Goal: Book appointment/travel/reservation

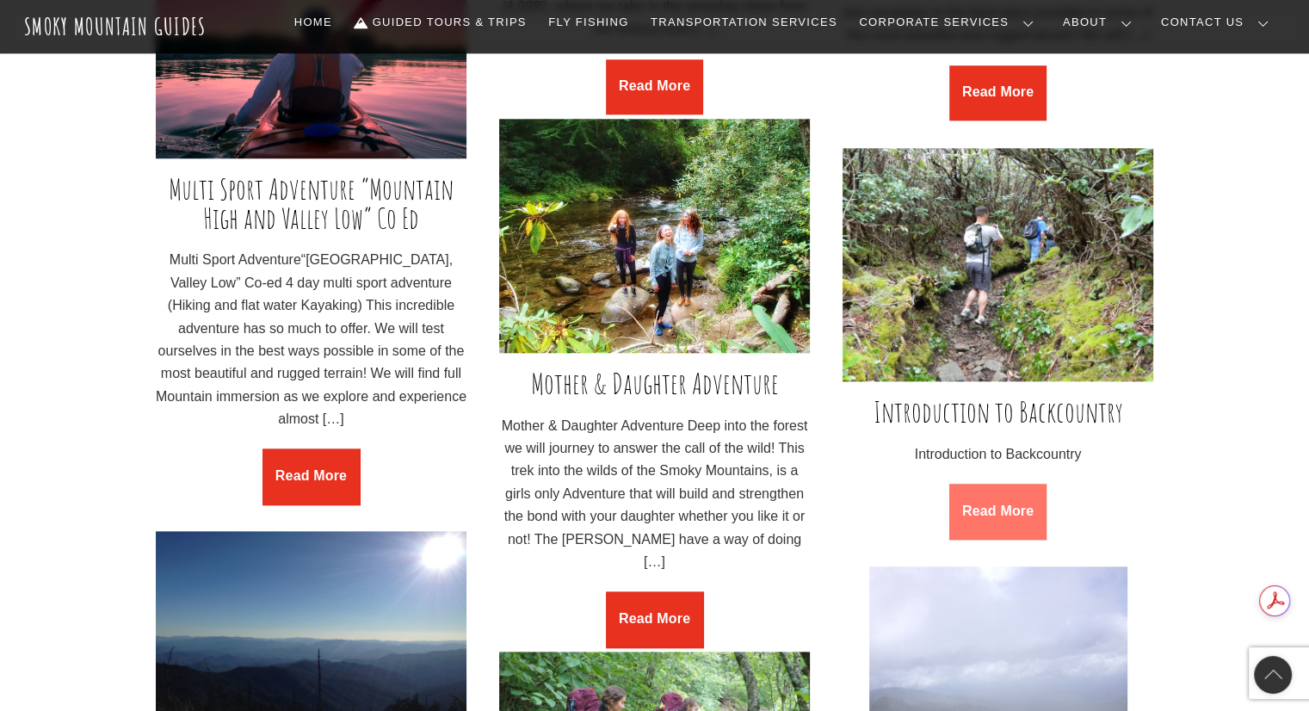
click at [997, 506] on link "Read More" at bounding box center [997, 511] width 96 height 55
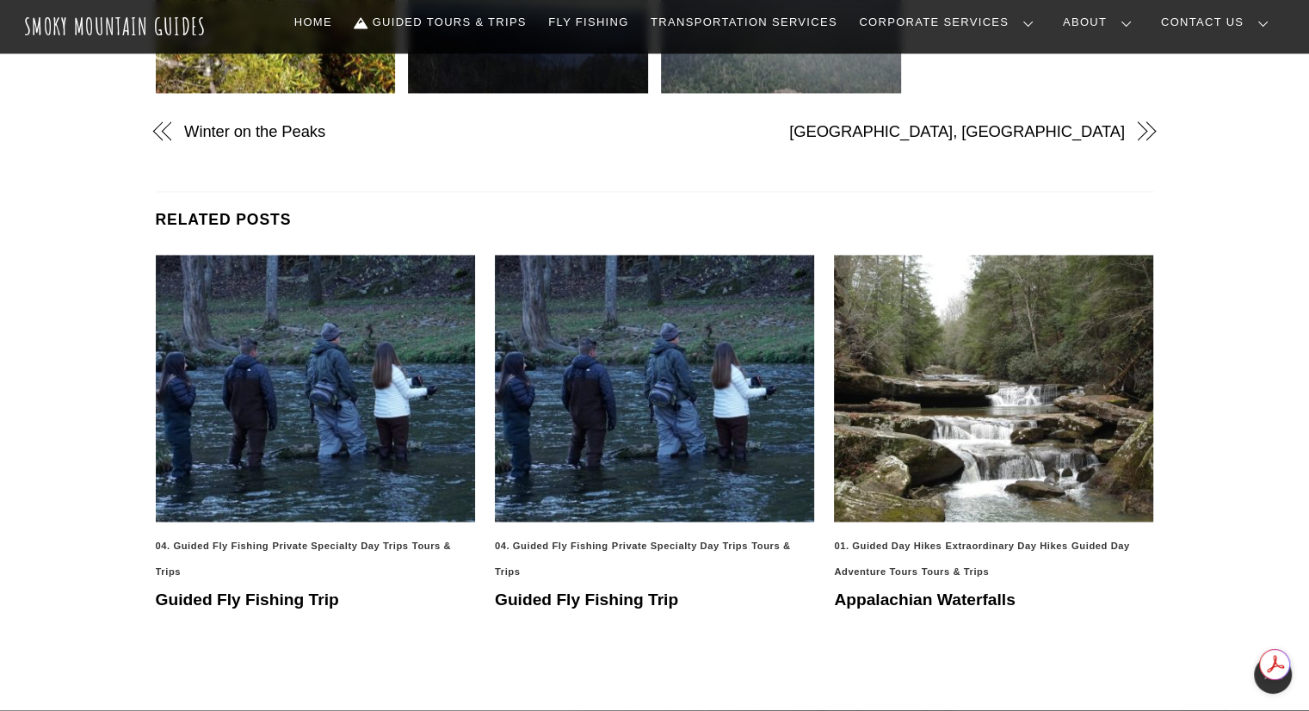
scroll to position [2140, 0]
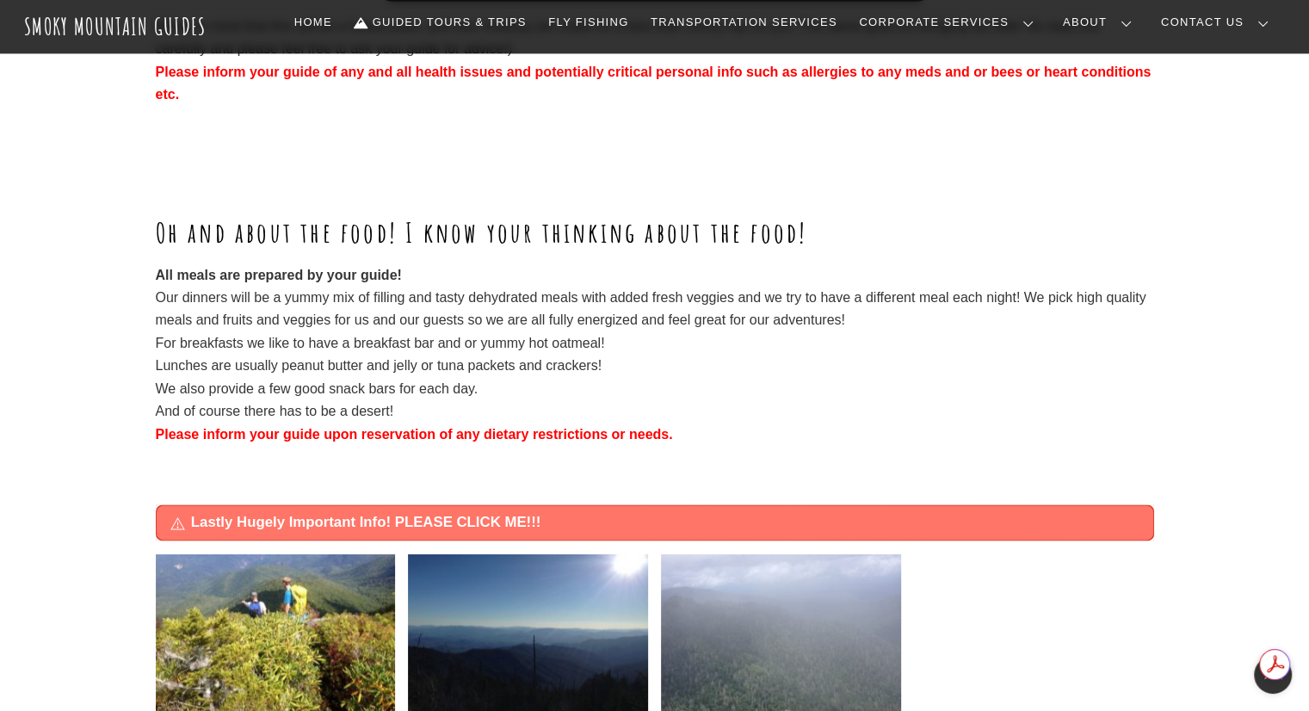
click at [480, 513] on span "Lastly Hugely Important Info! PLEASE CLICK ME!!!" at bounding box center [665, 522] width 948 height 21
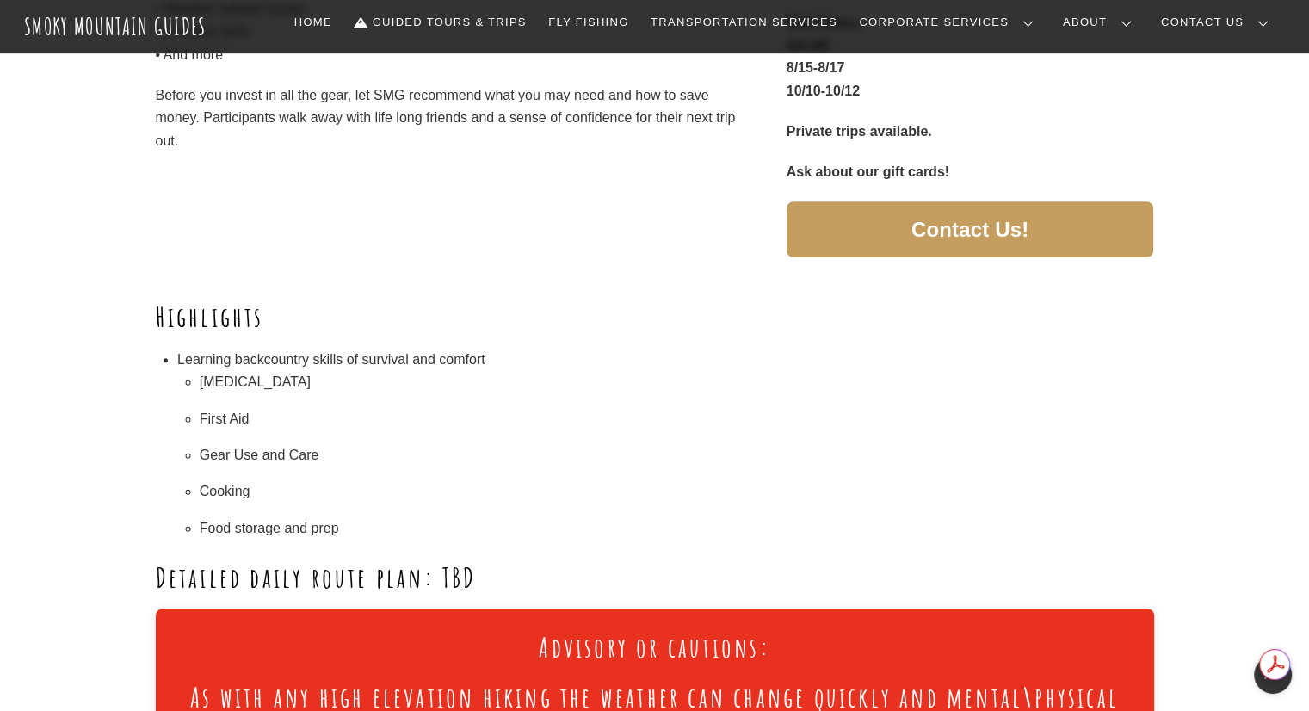
scroll to position [0, 0]
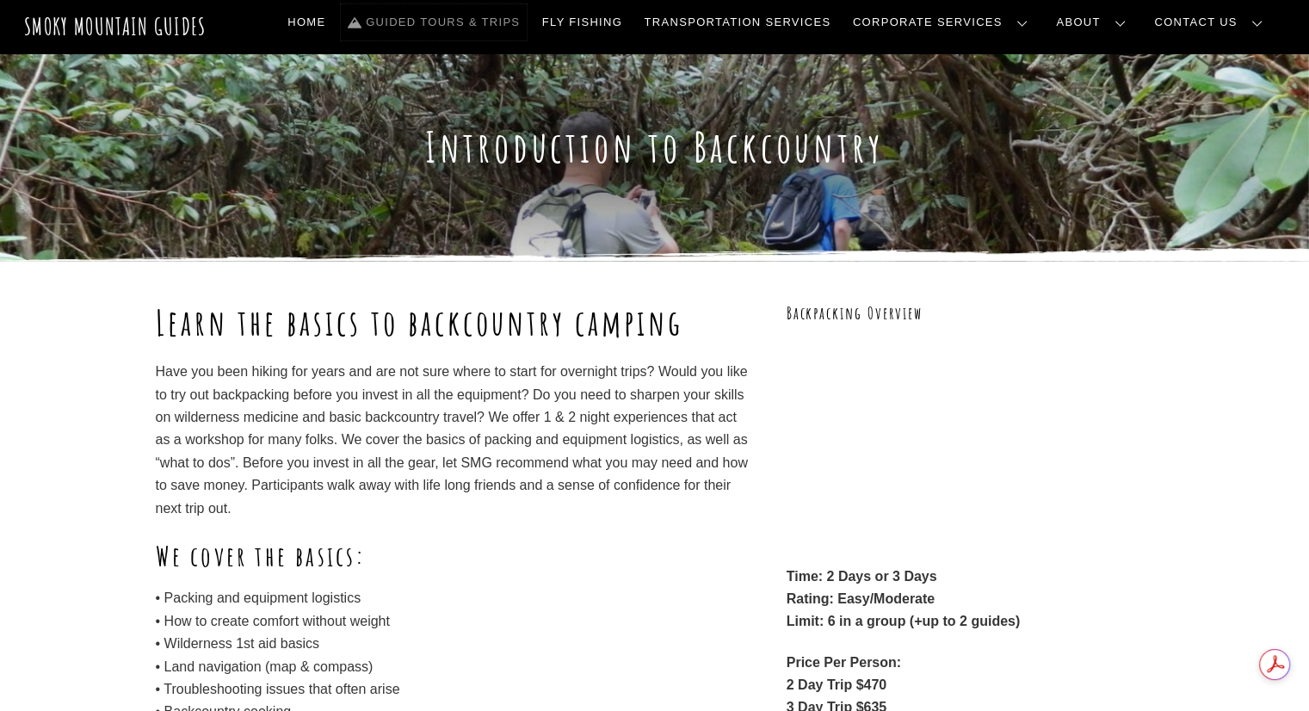
click at [527, 28] on link "Guided Tours & Trips" at bounding box center [434, 22] width 186 height 36
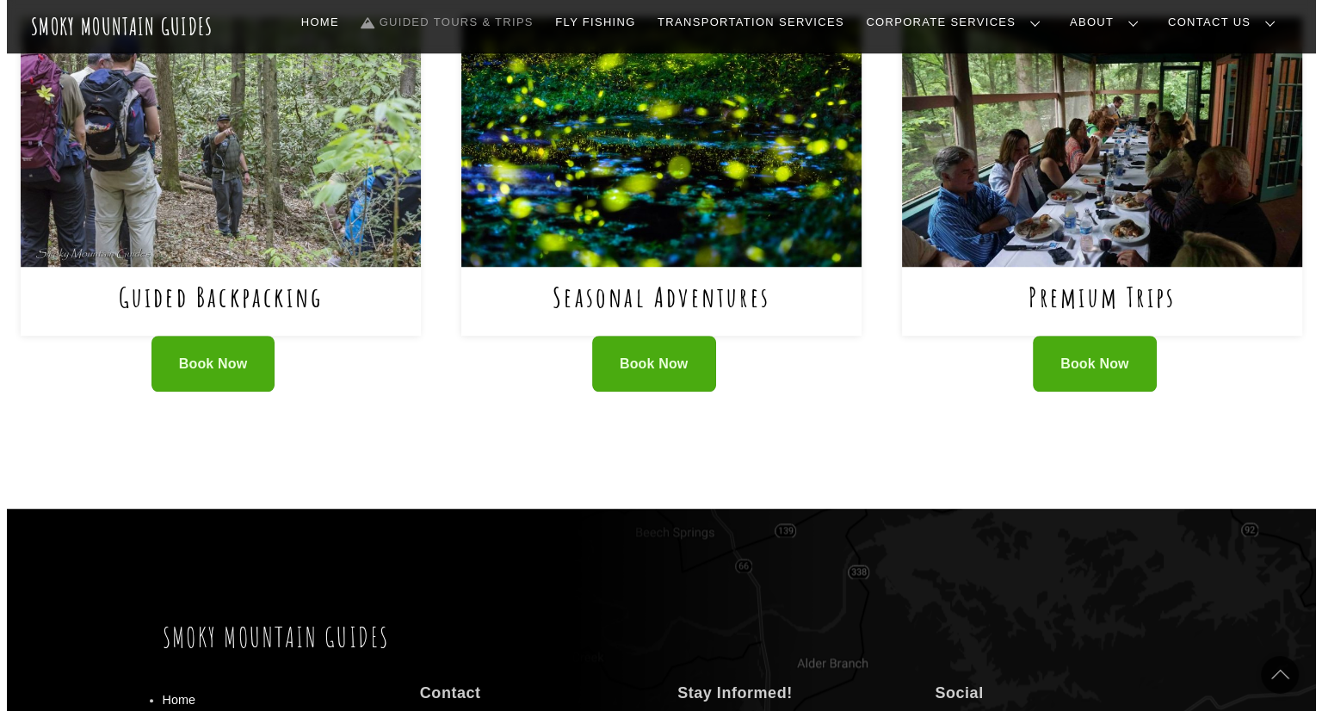
scroll to position [1243, 0]
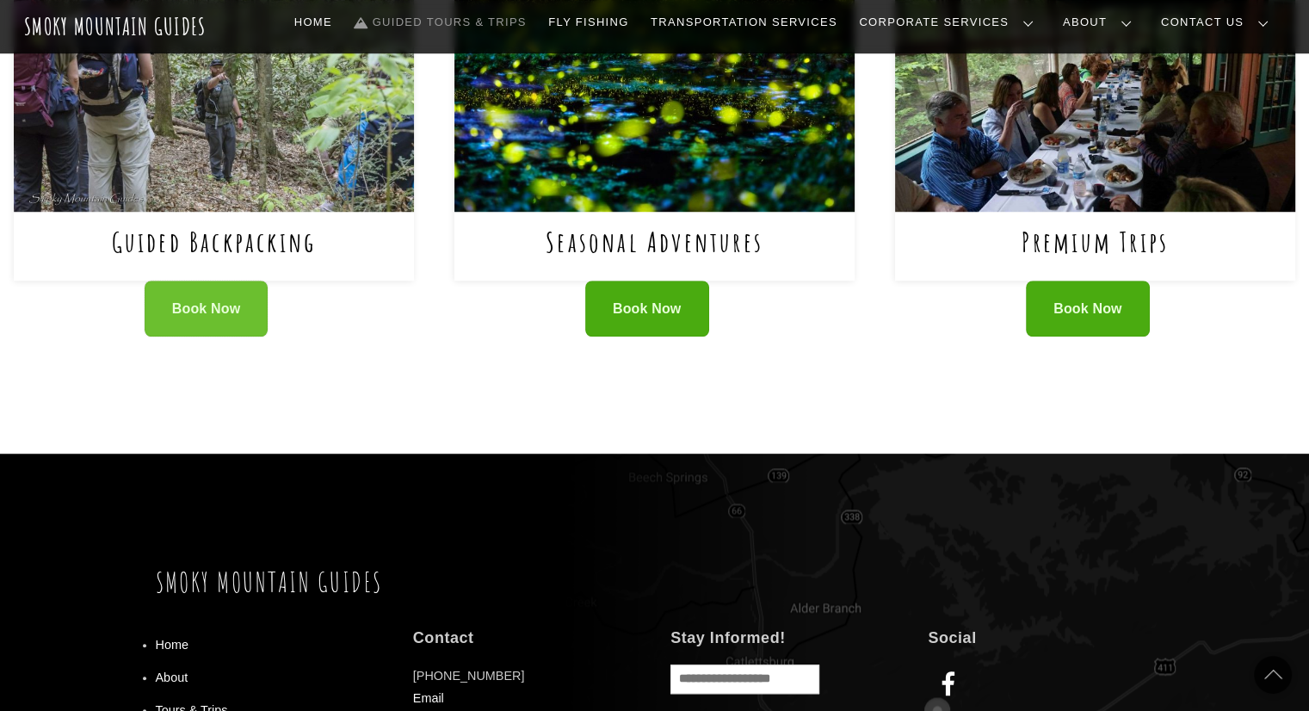
click at [213, 305] on span "Book Now" at bounding box center [206, 309] width 69 height 18
